Goal: Task Accomplishment & Management: Use online tool/utility

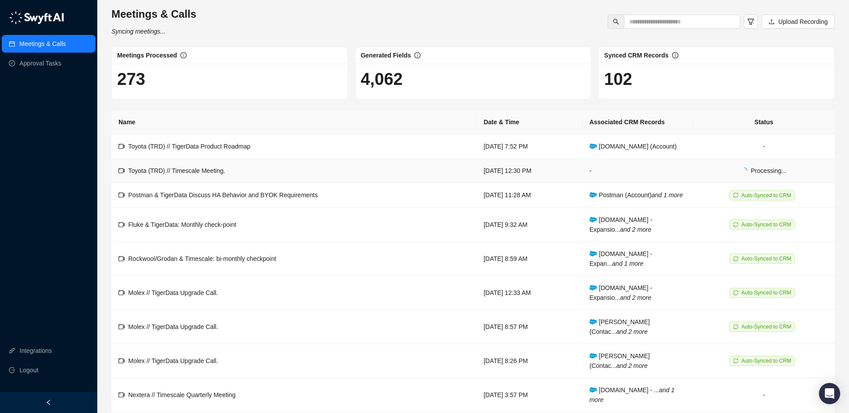
click at [383, 172] on td "Toyota (TRD) // Timescale Meeting." at bounding box center [293, 171] width 365 height 24
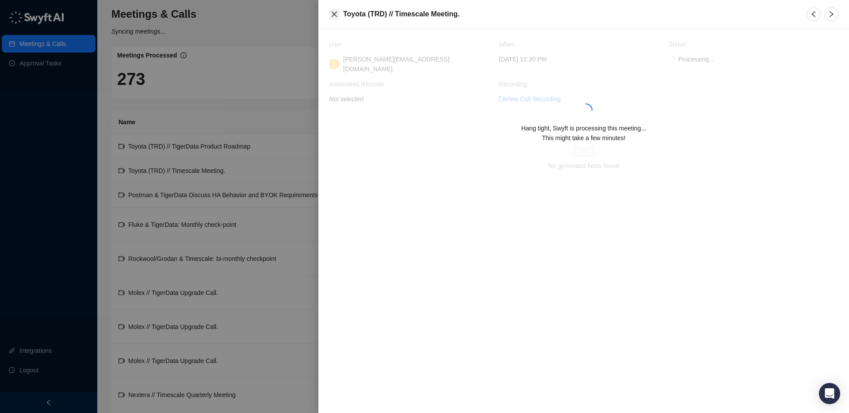
click at [335, 14] on icon "close" at bounding box center [334, 13] width 5 height 5
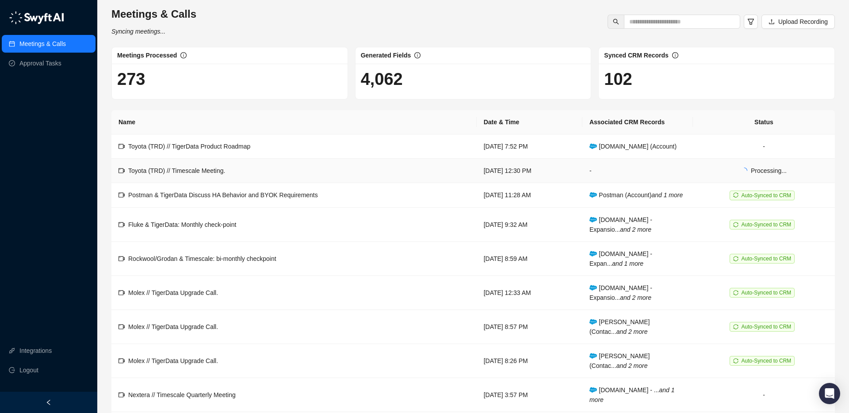
click at [806, 168] on td "Processing..." at bounding box center [764, 171] width 142 height 24
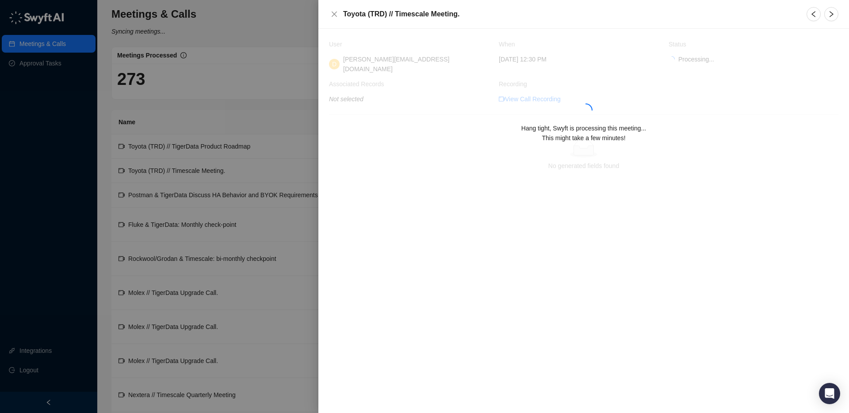
click at [814, 13] on icon "left" at bounding box center [813, 14] width 7 height 7
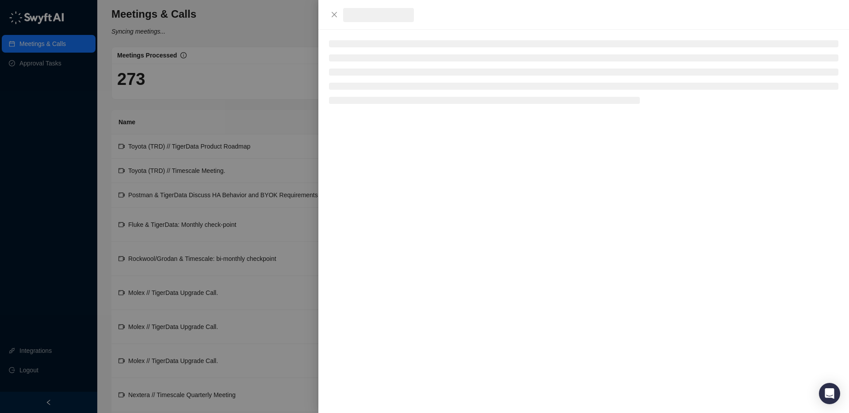
click at [823, 12] on div at bounding box center [590, 14] width 495 height 15
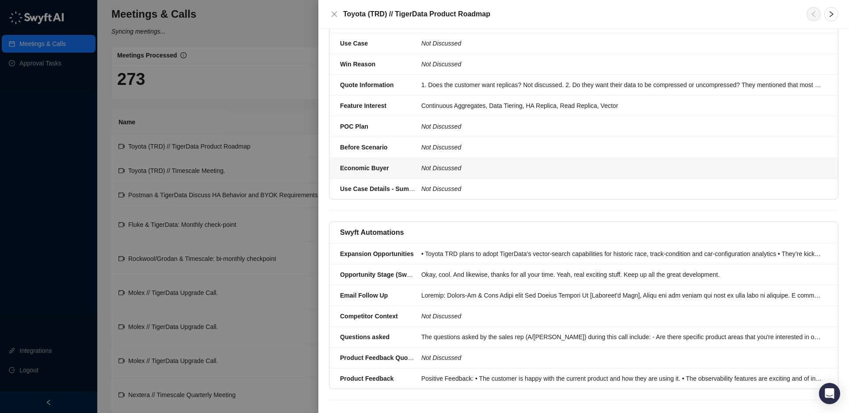
scroll to position [556, 0]
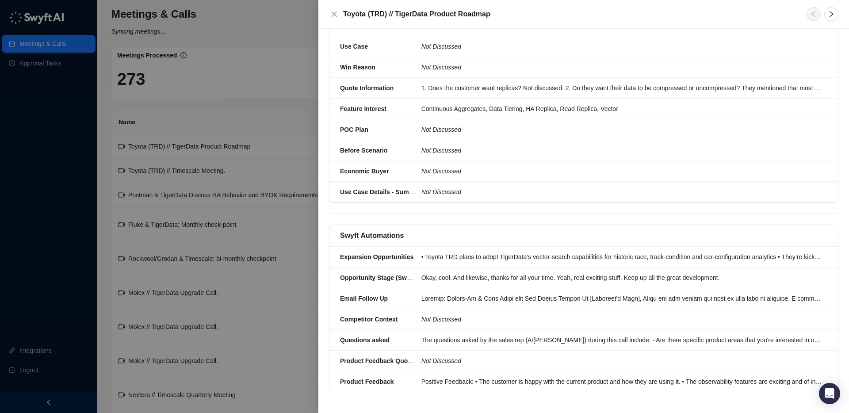
click at [291, 170] on div at bounding box center [424, 206] width 849 height 413
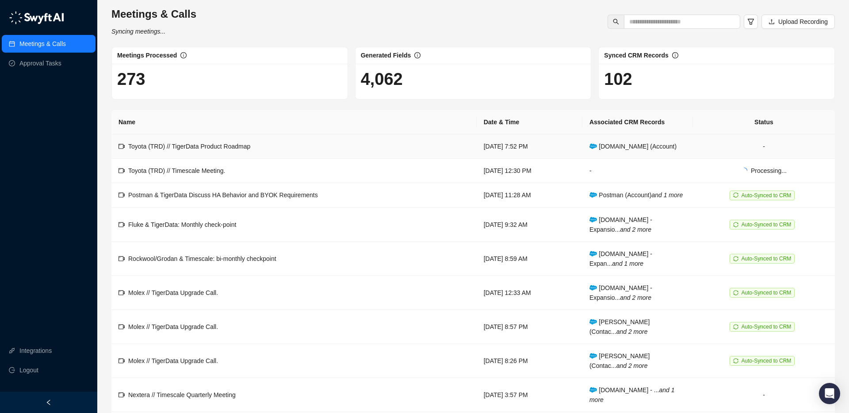
click at [291, 152] on td "Toyota (TRD) // TigerData Product Roadmap" at bounding box center [293, 146] width 365 height 24
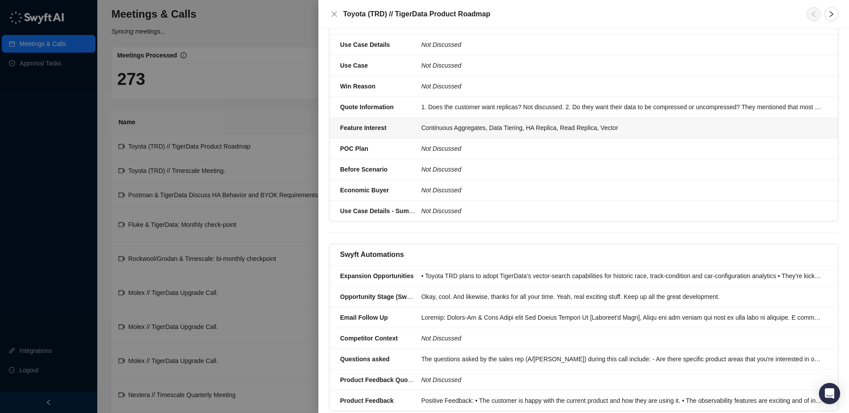
scroll to position [559, 0]
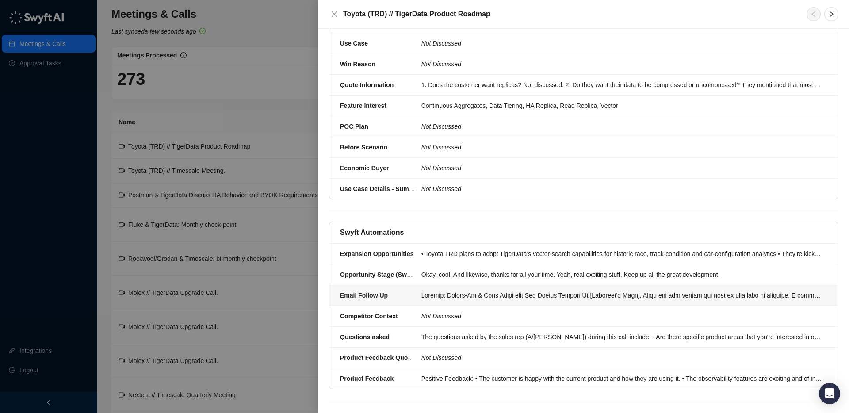
click at [432, 290] on div at bounding box center [621, 295] width 401 height 10
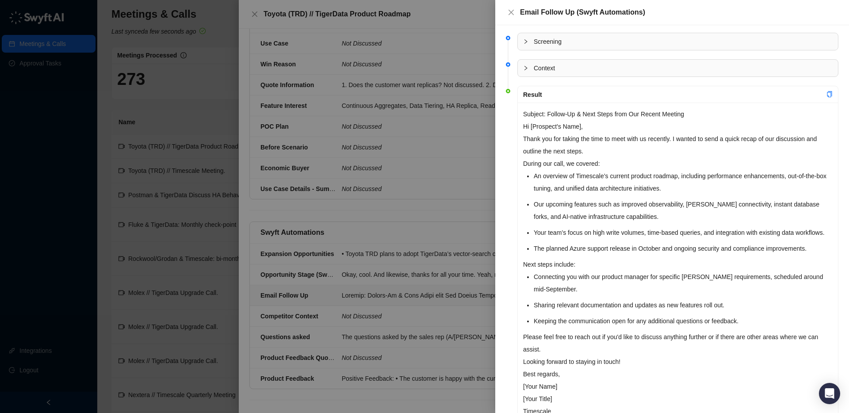
click at [535, 116] on p "Subject: Follow-Up & Next Steps from Our Recent Meeting" at bounding box center [677, 114] width 309 height 12
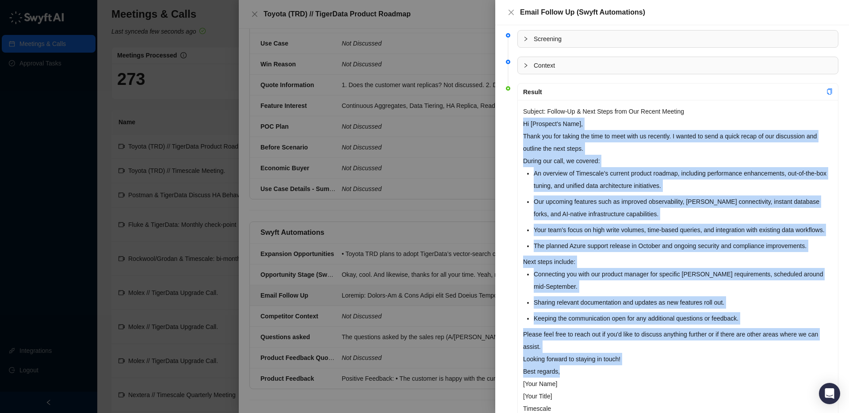
scroll to position [4, 0]
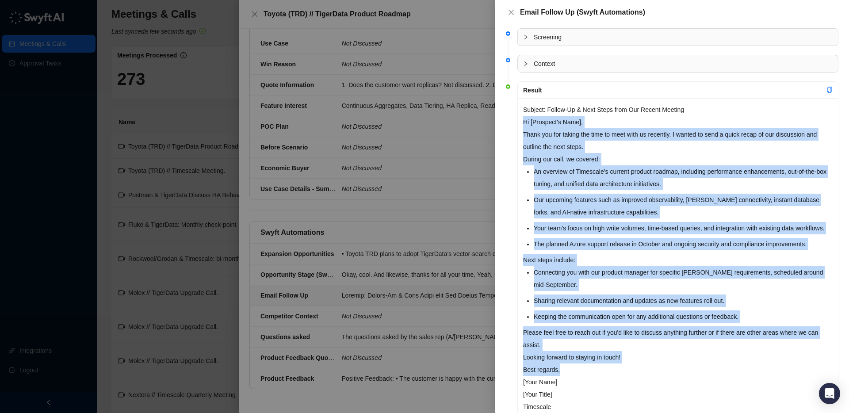
drag, startPoint x: 523, startPoint y: 126, endPoint x: 641, endPoint y: 379, distance: 279.7
click at [641, 380] on div "Subject: Follow-Up & Next Steps from Our Recent Meeting Hi [Prospect's Name], T…" at bounding box center [678, 264] width 320 height 332
copy div "Lo [Ipsumdol's Amet], Conse adi eli seddoe tem inci ut labo etdo ma aliquaen. A…"
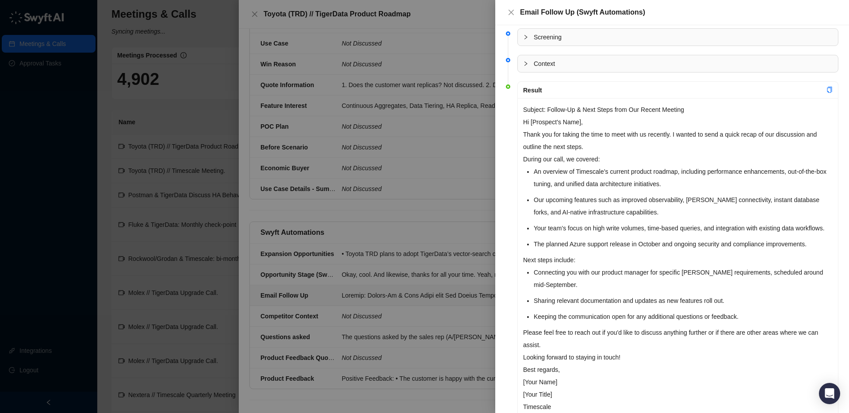
drag, startPoint x: 558, startPoint y: 107, endPoint x: 549, endPoint y: 108, distance: 8.9
click at [556, 107] on p "Subject: Follow-Up & Next Steps from Our Recent Meeting" at bounding box center [677, 109] width 309 height 12
drag, startPoint x: 550, startPoint y: 110, endPoint x: 681, endPoint y: 110, distance: 131.3
click at [693, 107] on p "Subject: Follow-Up & Next Steps from Our Recent Meeting" at bounding box center [677, 109] width 309 height 12
copy p "Follow-Up & Next Steps from Our Recent Meeting"
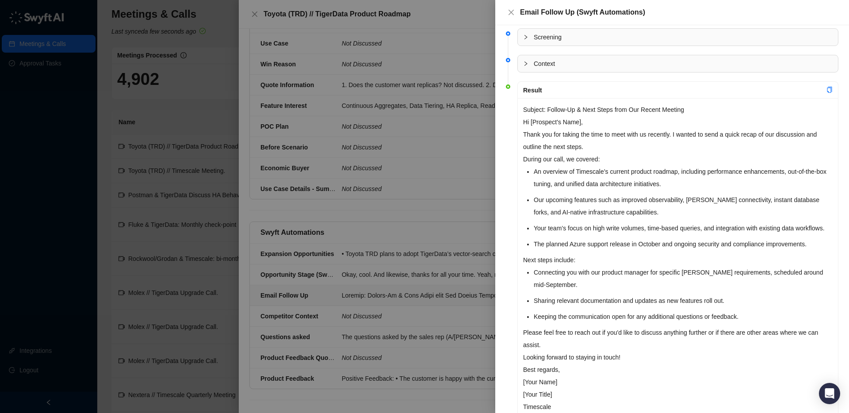
drag, startPoint x: 545, startPoint y: 122, endPoint x: 538, endPoint y: 123, distance: 7.7
click at [545, 122] on p "Hi [Prospect's Name]," at bounding box center [677, 122] width 309 height 12
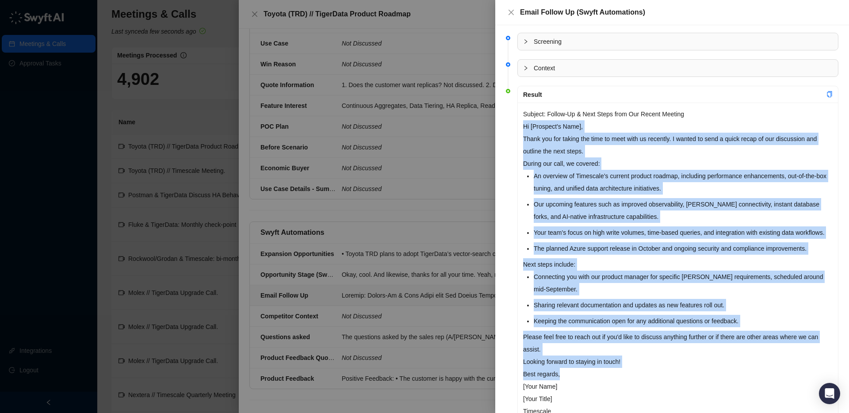
scroll to position [0, 0]
drag, startPoint x: 523, startPoint y: 122, endPoint x: 649, endPoint y: 380, distance: 286.7
click at [649, 381] on div "Subject: Follow-Up & Next Steps from Our Recent Meeting Hi [Prospect's Name], T…" at bounding box center [678, 268] width 320 height 332
copy div "Lo [Ipsumdol's Amet], Conse adi eli seddoe tem inci ut labo etdo ma aliquaen. A…"
